Goal: Check status: Check status

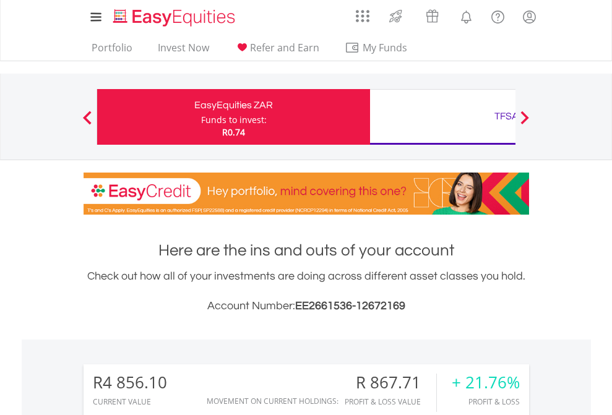
scroll to position [119, 194]
click at [201, 117] on div "Funds to invest:" at bounding box center [234, 120] width 66 height 12
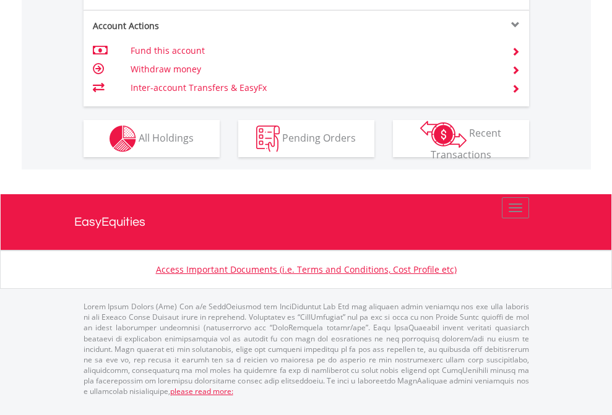
scroll to position [1187, 0]
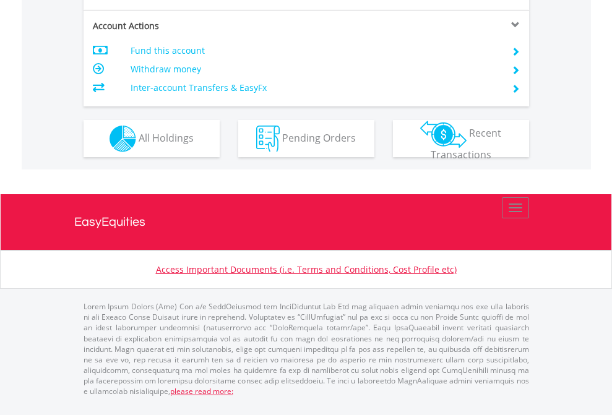
scroll to position [1187, 0]
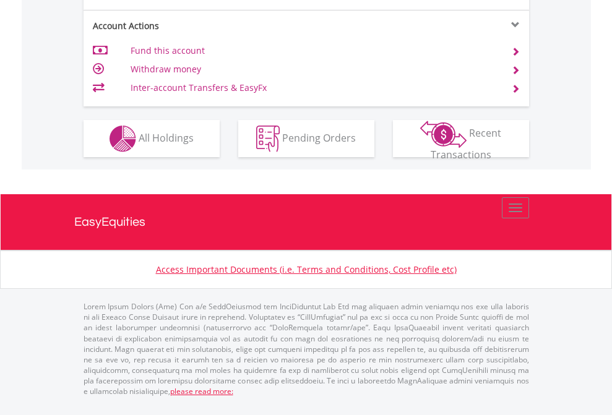
scroll to position [1162, 0]
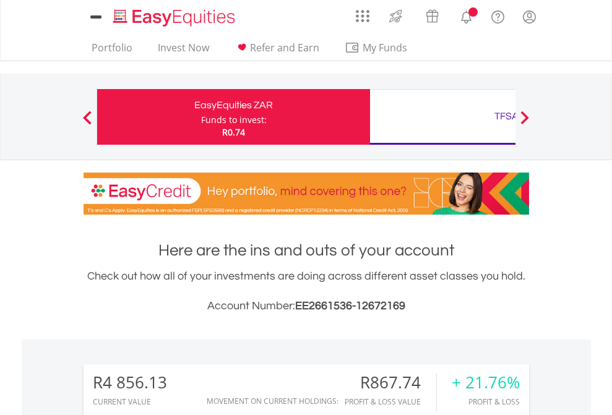
scroll to position [119, 194]
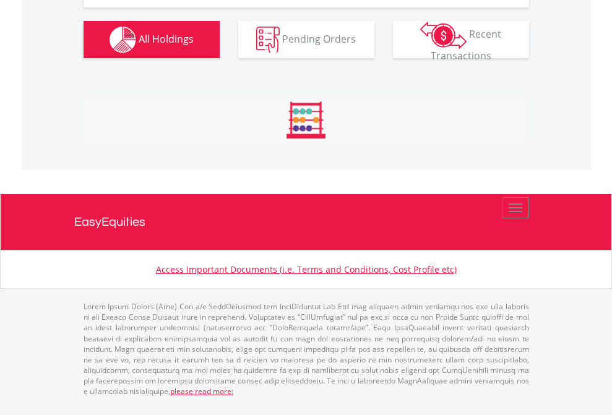
scroll to position [1402, 0]
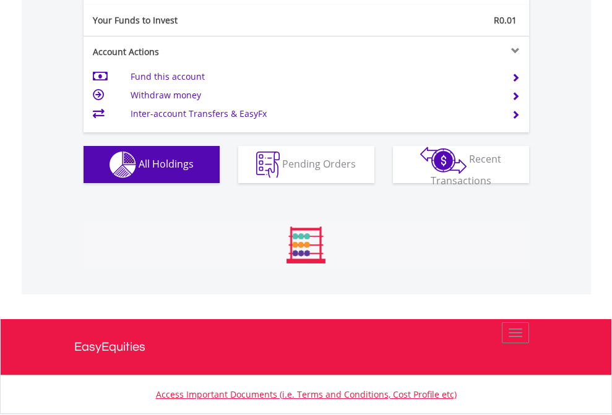
scroll to position [119, 194]
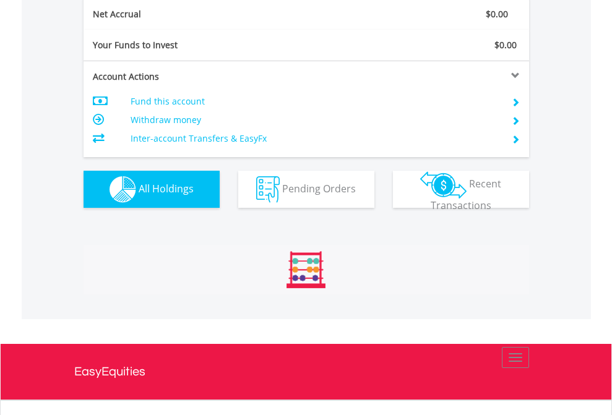
scroll to position [1402, 0]
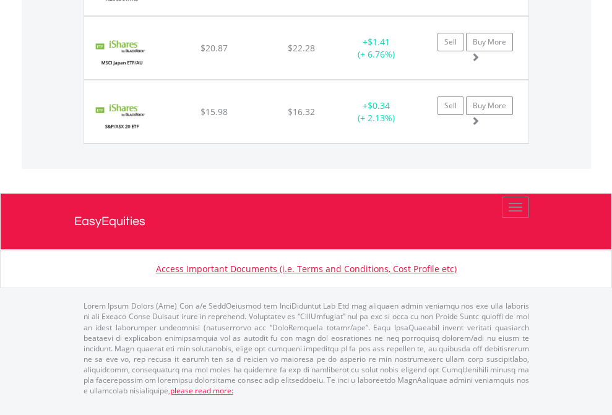
scroll to position [119, 194]
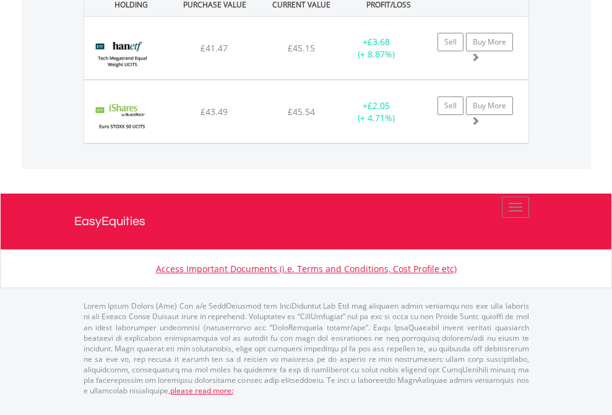
scroll to position [119, 194]
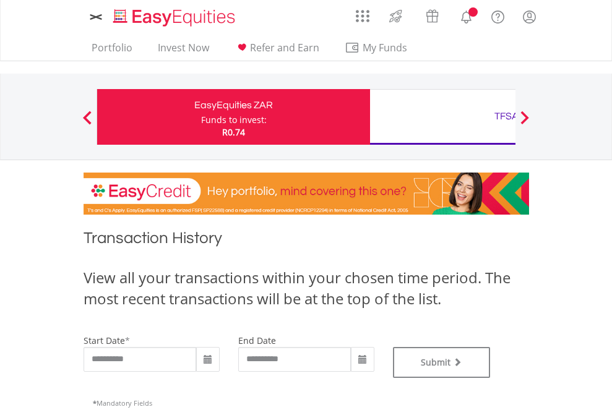
type input "**********"
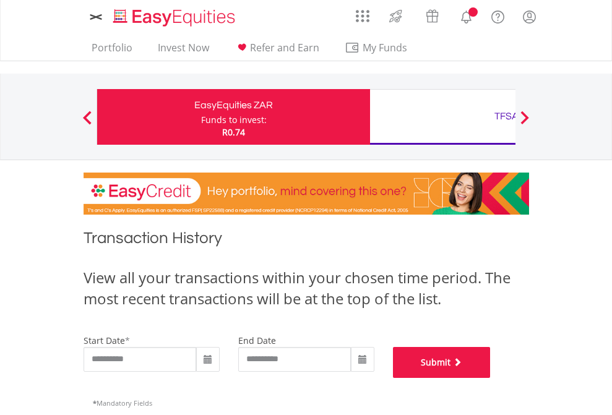
click at [491, 378] on button "Submit" at bounding box center [442, 362] width 98 height 31
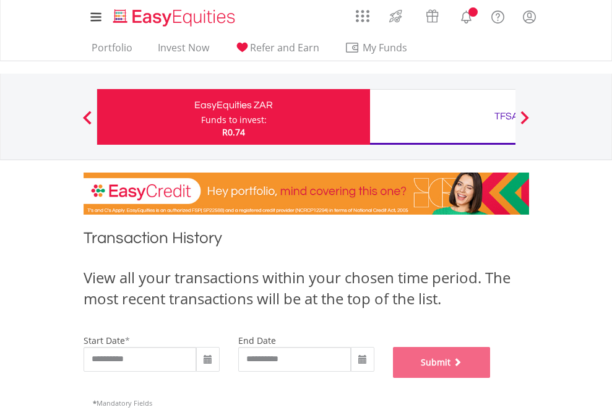
scroll to position [502, 0]
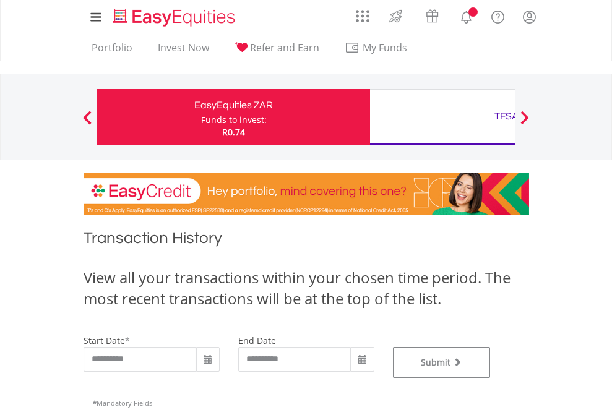
click at [443, 117] on div "TFSA" at bounding box center [507, 116] width 258 height 17
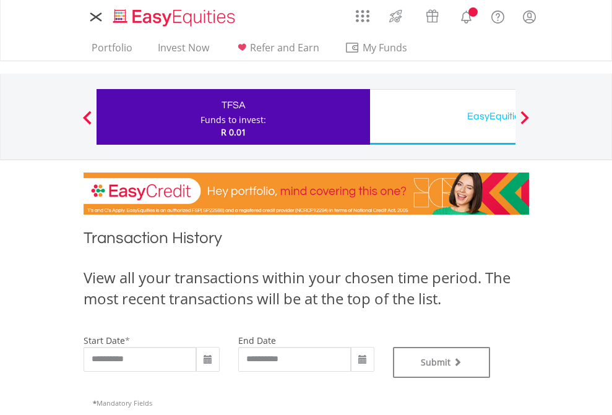
type input "**********"
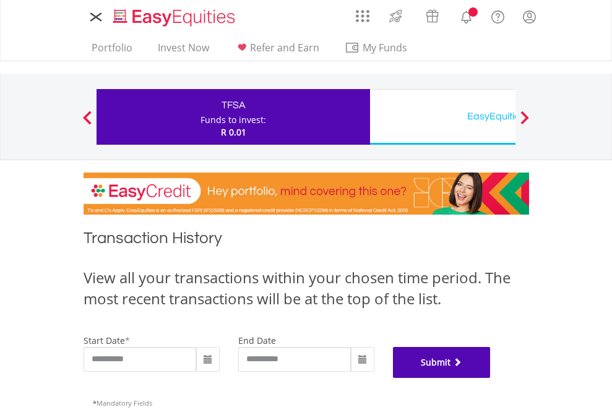
click at [491, 378] on button "Submit" at bounding box center [442, 362] width 98 height 31
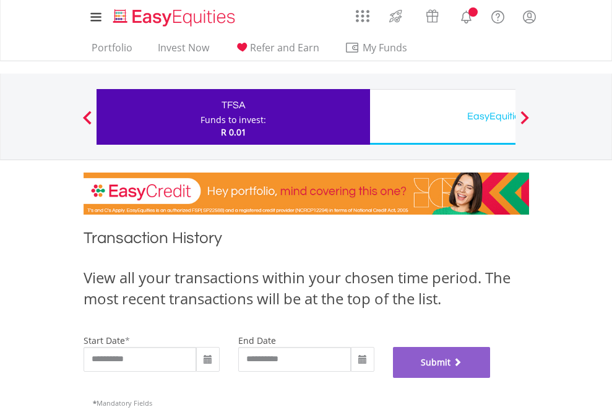
scroll to position [502, 0]
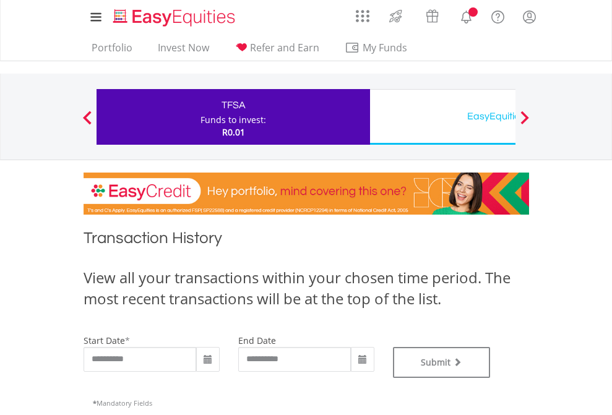
click at [443, 117] on div "EasyEquities USD" at bounding box center [507, 116] width 258 height 17
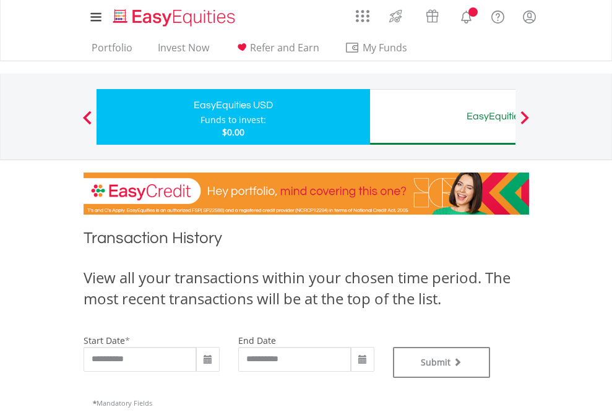
type input "**********"
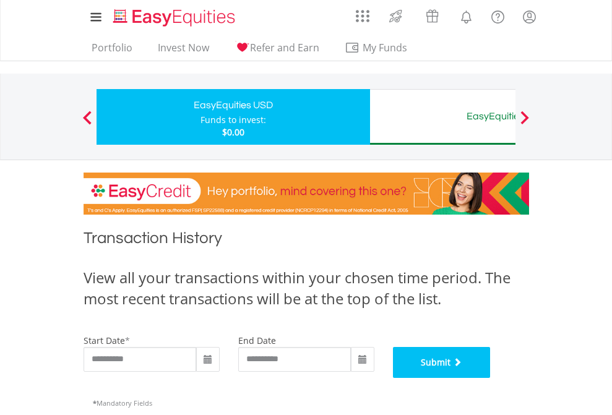
click at [491, 378] on button "Submit" at bounding box center [442, 362] width 98 height 31
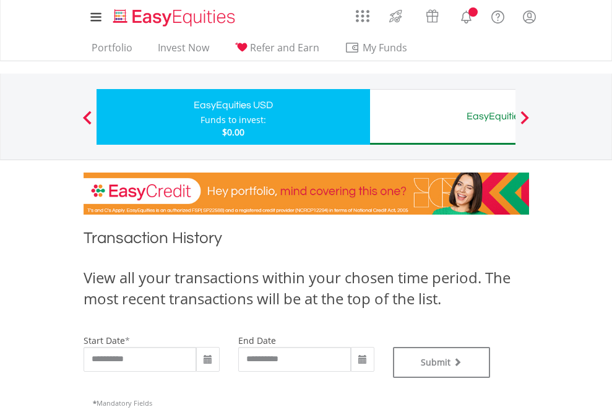
click at [443, 117] on div "EasyEquities AUD" at bounding box center [507, 116] width 258 height 17
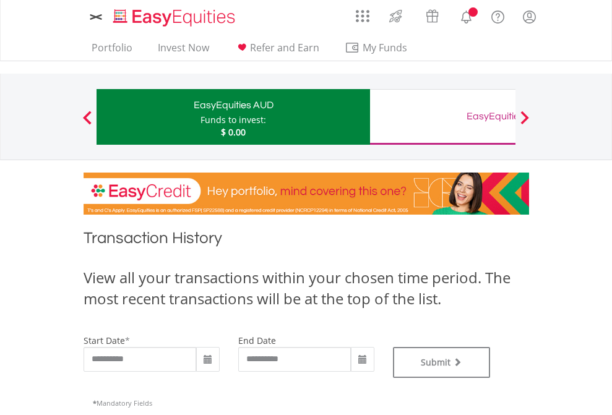
type input "**********"
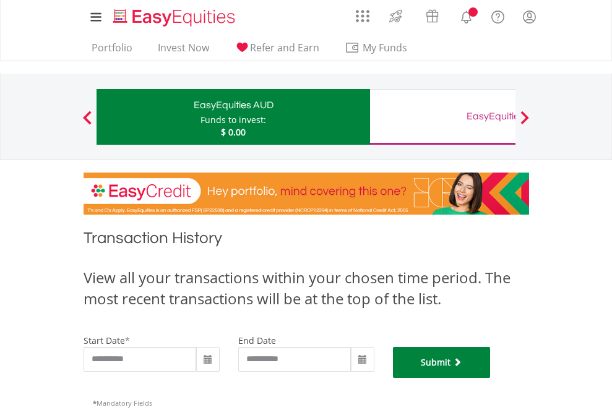
click at [491, 378] on button "Submit" at bounding box center [442, 362] width 98 height 31
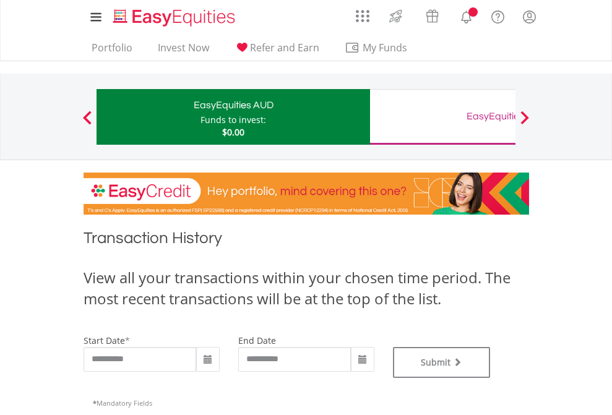
click at [443, 117] on div "EasyEquities GBP" at bounding box center [507, 116] width 258 height 17
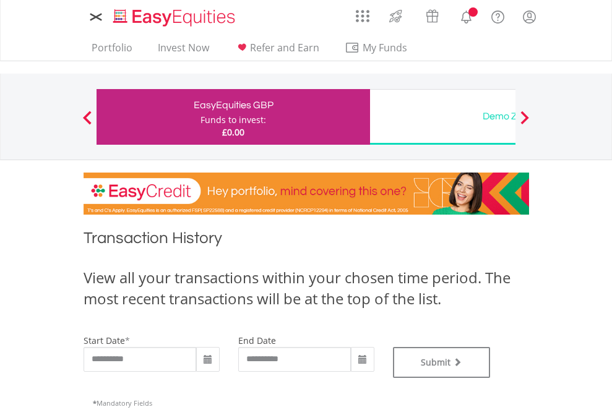
type input "**********"
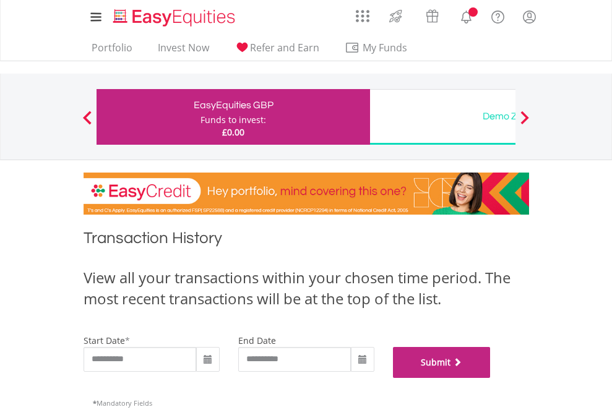
click at [491, 378] on button "Submit" at bounding box center [442, 362] width 98 height 31
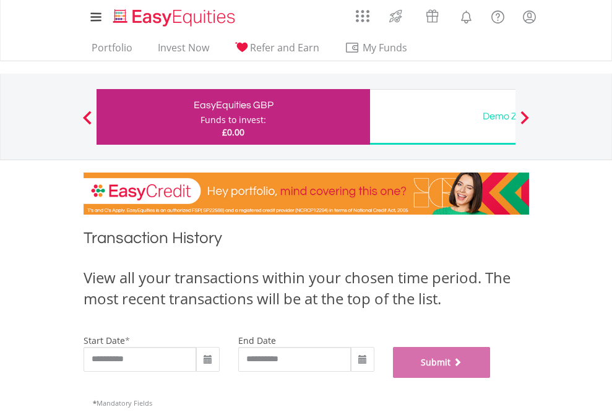
scroll to position [502, 0]
